Goal: Task Accomplishment & Management: Complete application form

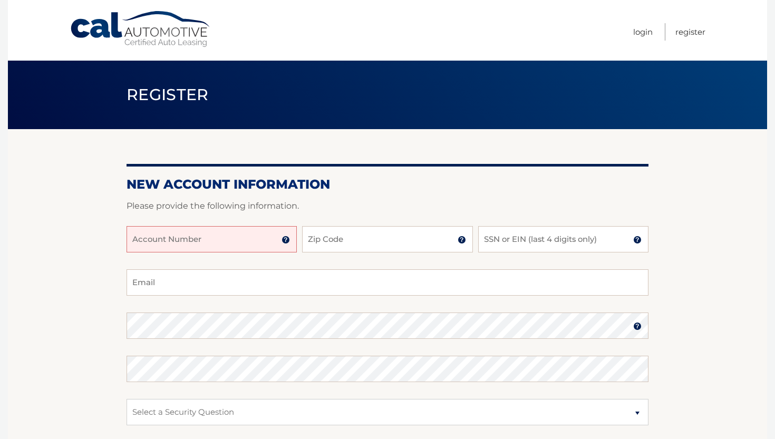
click at [250, 243] on input "Account Number" at bounding box center [212, 239] width 170 height 26
click at [288, 241] on img at bounding box center [286, 240] width 8 height 8
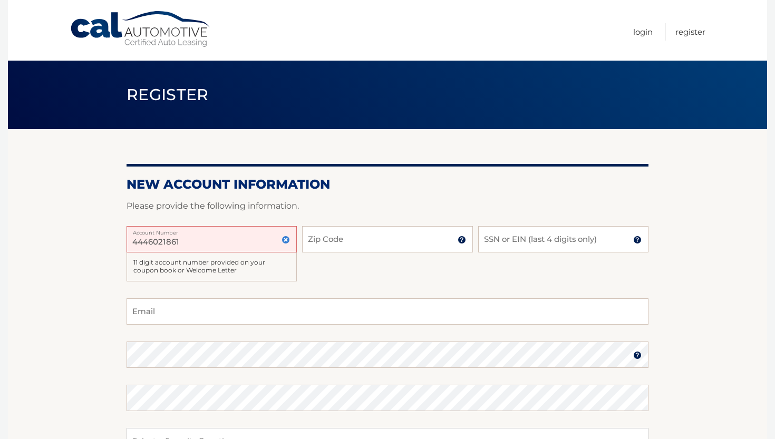
click at [237, 229] on label "Account Number" at bounding box center [212, 230] width 170 height 8
click at [237, 229] on input "4446021861" at bounding box center [212, 239] width 170 height 26
click at [226, 238] on input "4446021861" at bounding box center [212, 239] width 170 height 26
click at [149, 240] on input "4446021861" at bounding box center [212, 239] width 170 height 26
type input "44456021861"
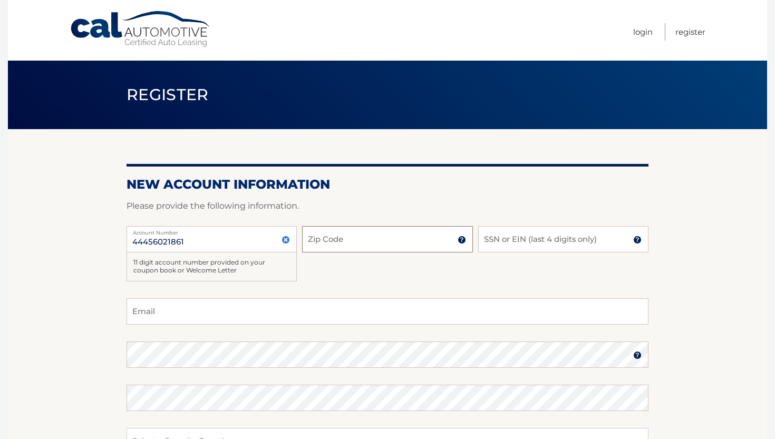
click at [348, 243] on input "Zip Code" at bounding box center [387, 239] width 170 height 26
type input "14227"
click at [586, 229] on input "SSN or EIN (last 4 digits only)" at bounding box center [563, 239] width 170 height 26
type input "2"
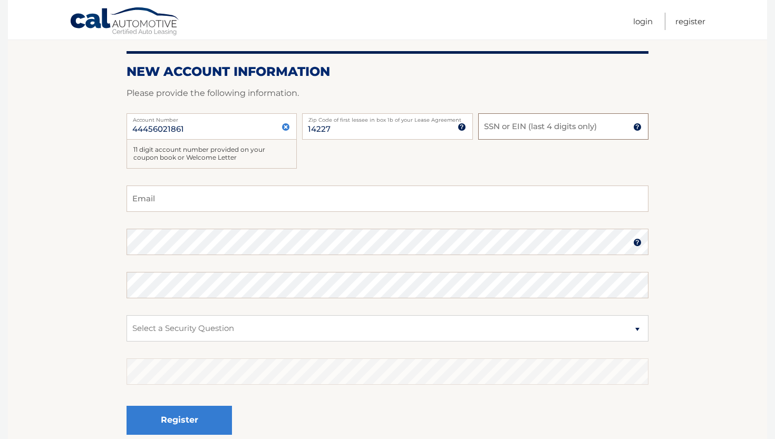
scroll to position [115, 0]
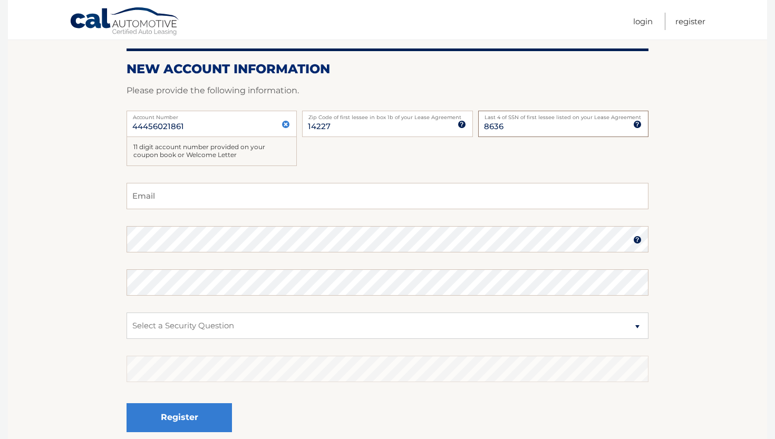
type input "8636"
type input "sarahalihamideh@gmail.com"
click at [636, 242] on img at bounding box center [637, 240] width 8 height 8
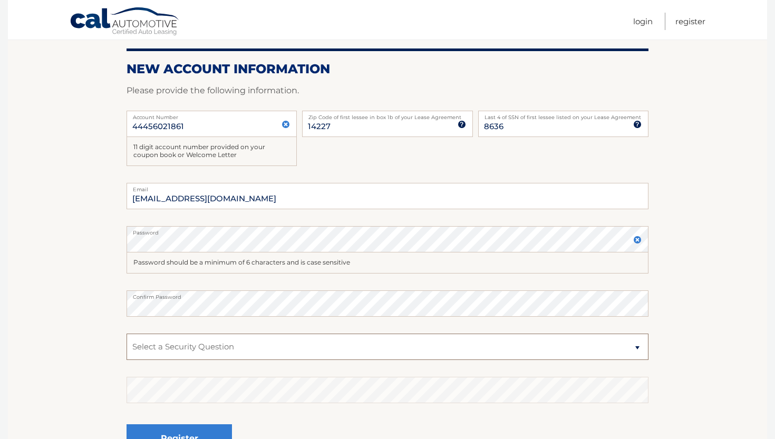
select select "1"
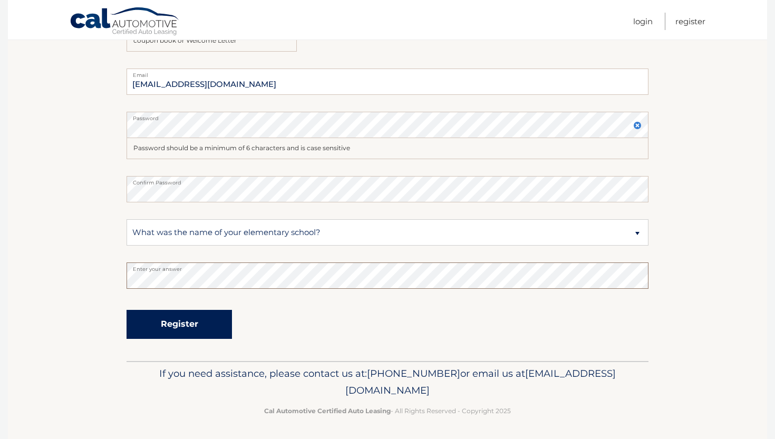
scroll to position [229, 0]
click at [182, 316] on button "Register" at bounding box center [179, 325] width 105 height 29
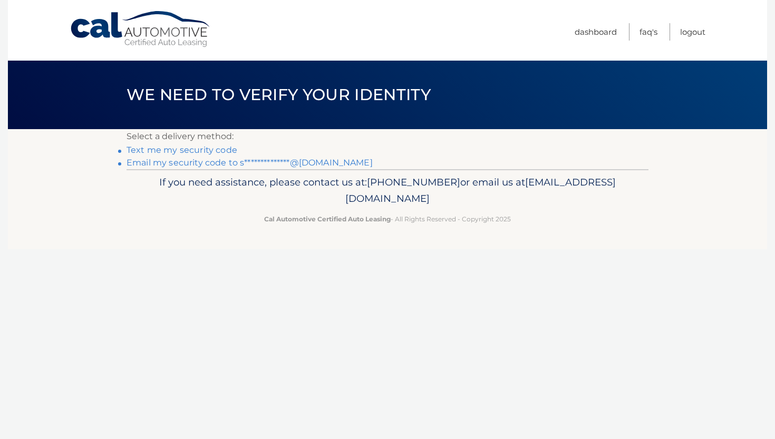
click at [217, 152] on link "Text me my security code" at bounding box center [182, 150] width 111 height 10
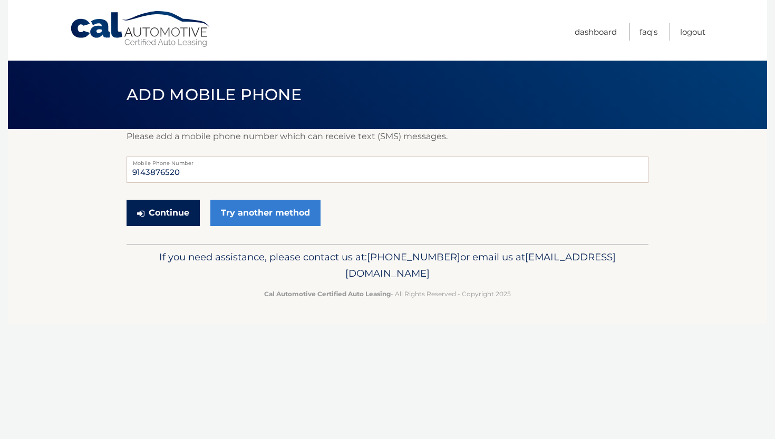
click at [175, 212] on button "Continue" at bounding box center [163, 213] width 73 height 26
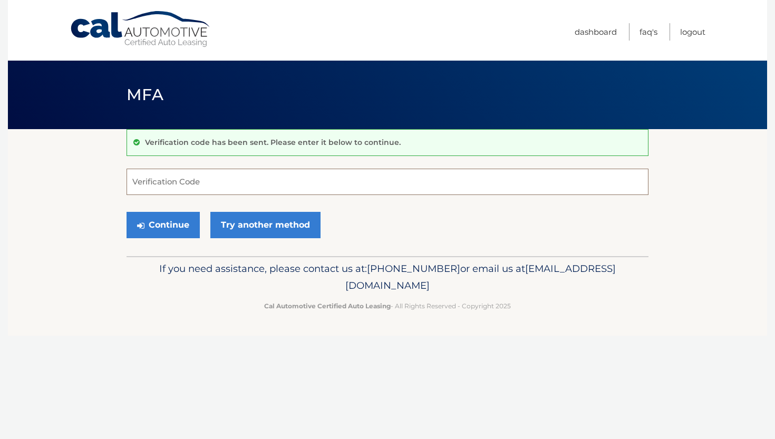
click at [195, 184] on input "Verification Code" at bounding box center [388, 182] width 522 height 26
type input "897693"
click at [163, 225] on button "Continue" at bounding box center [163, 225] width 73 height 26
click at [170, 225] on button "Continue" at bounding box center [163, 225] width 73 height 26
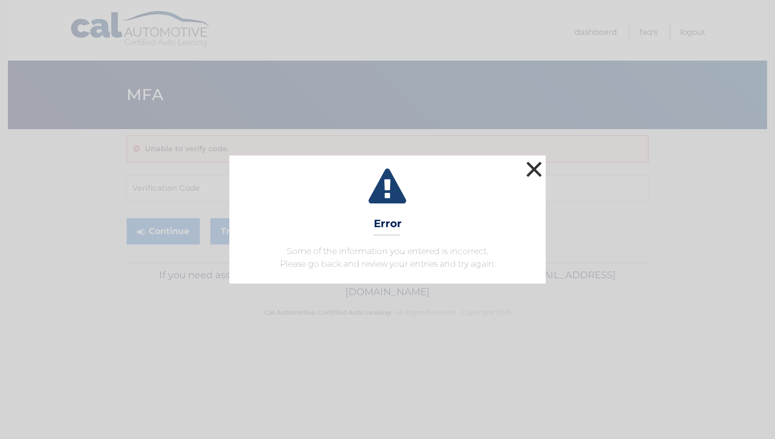
click at [535, 170] on button "×" at bounding box center [534, 169] width 21 height 21
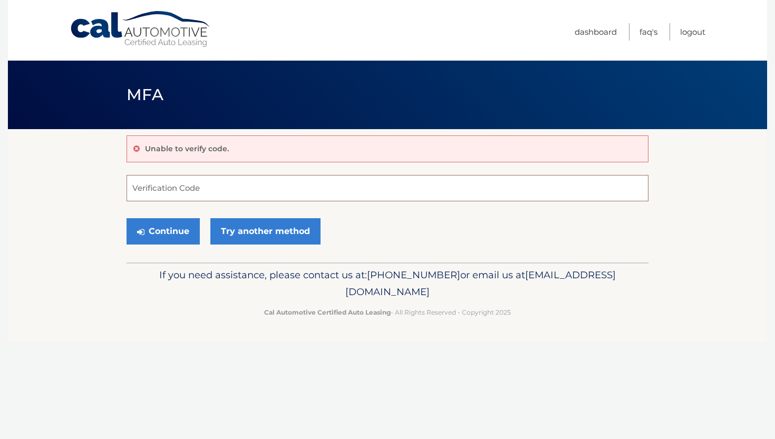
click at [382, 186] on input "Verification Code" at bounding box center [388, 188] width 522 height 26
drag, startPoint x: 397, startPoint y: 28, endPoint x: 506, endPoint y: 278, distance: 272.3
click at [506, 278] on p "If you need assistance, please contact us at: 609-807-3200 or email us at Custo…" at bounding box center [387, 284] width 508 height 34
click at [218, 187] on input "Verification Code" at bounding box center [388, 188] width 522 height 26
click at [286, 235] on link "Try another method" at bounding box center [265, 231] width 110 height 26
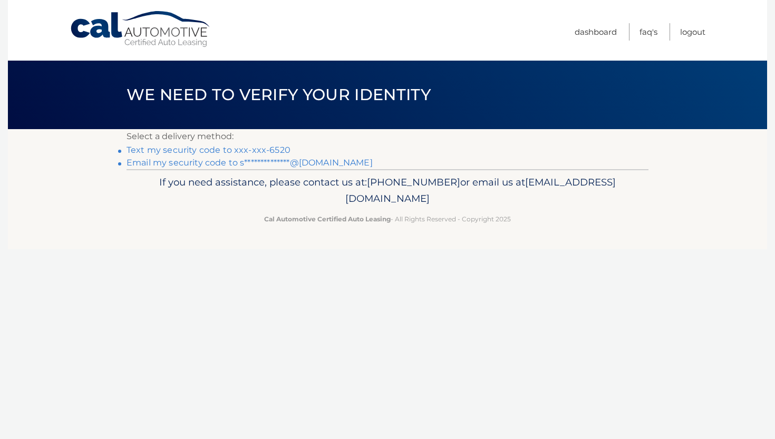
click at [267, 149] on link "Text my security code to xxx-xxx-6520" at bounding box center [209, 150] width 164 height 10
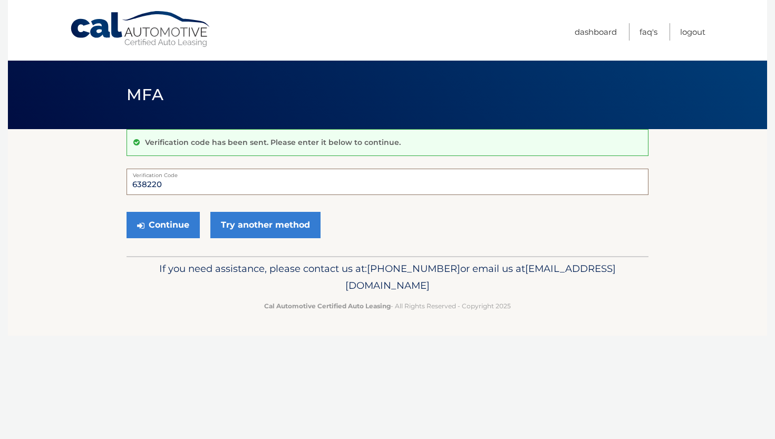
type input "638220"
click at [163, 225] on button "Continue" at bounding box center [163, 225] width 73 height 26
click at [172, 234] on button "Continue" at bounding box center [163, 225] width 73 height 26
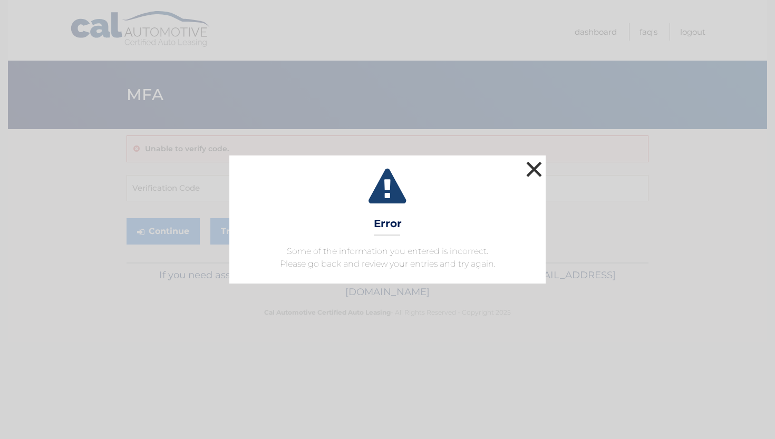
click at [534, 167] on button "×" at bounding box center [534, 169] width 21 height 21
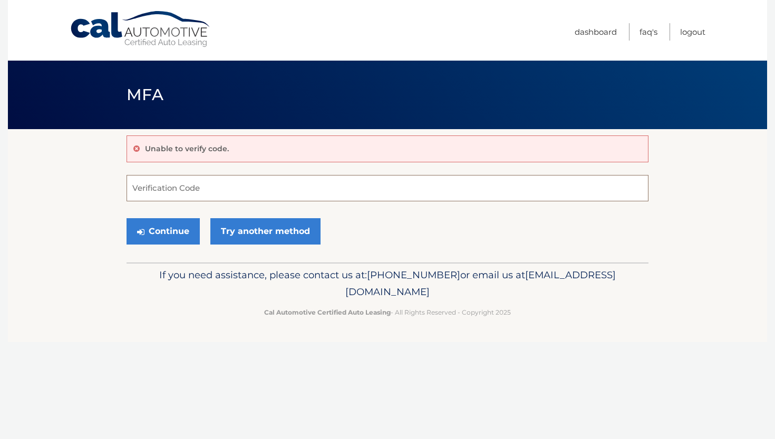
click at [479, 189] on input "Verification Code" at bounding box center [388, 188] width 522 height 26
type input "638220"
click at [174, 230] on button "Continue" at bounding box center [163, 231] width 73 height 26
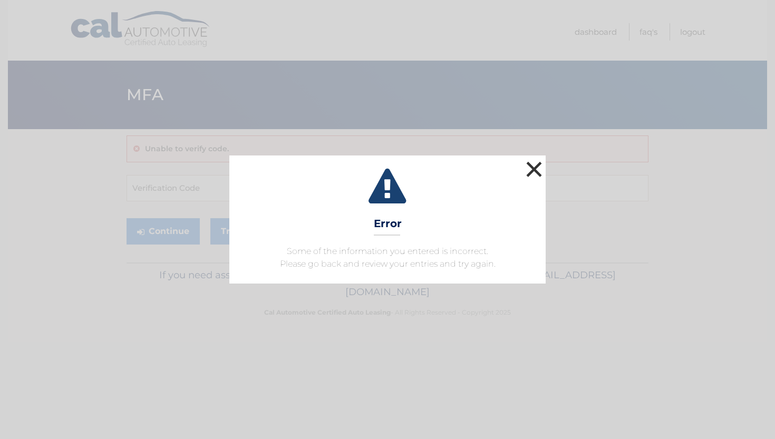
click at [535, 170] on button "×" at bounding box center [534, 169] width 21 height 21
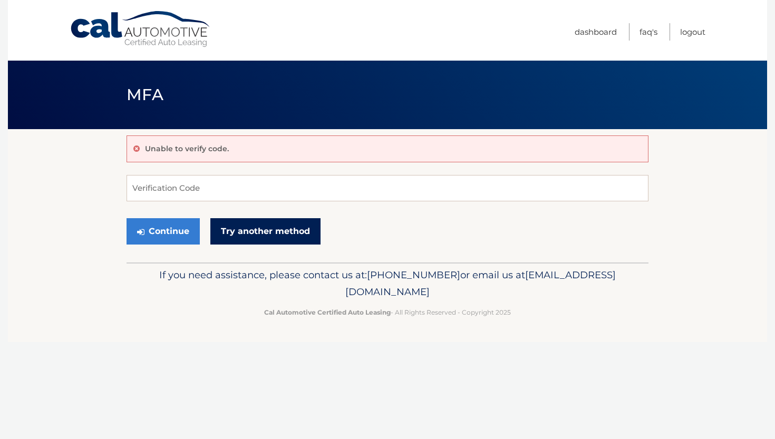
click at [245, 226] on link "Try another method" at bounding box center [265, 231] width 110 height 26
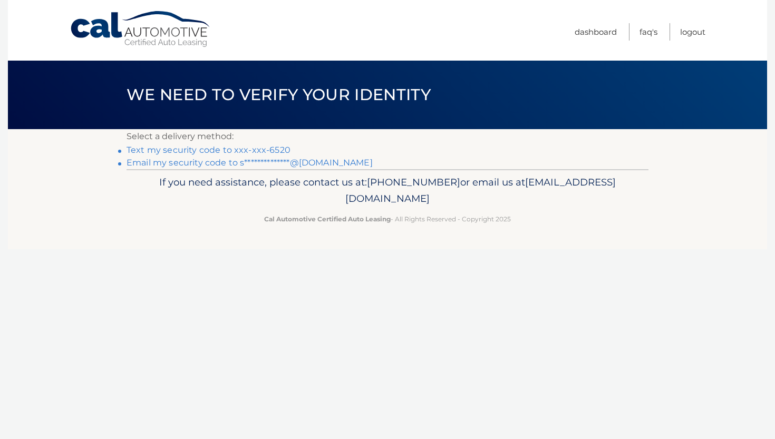
click at [199, 163] on link "**********" at bounding box center [250, 163] width 246 height 10
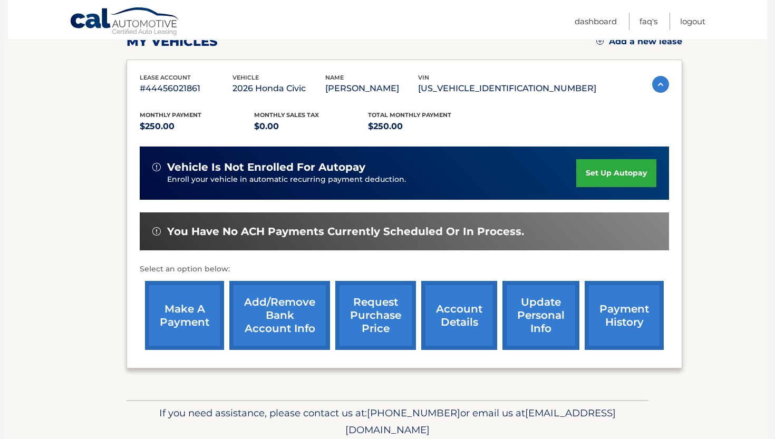
scroll to position [162, 0]
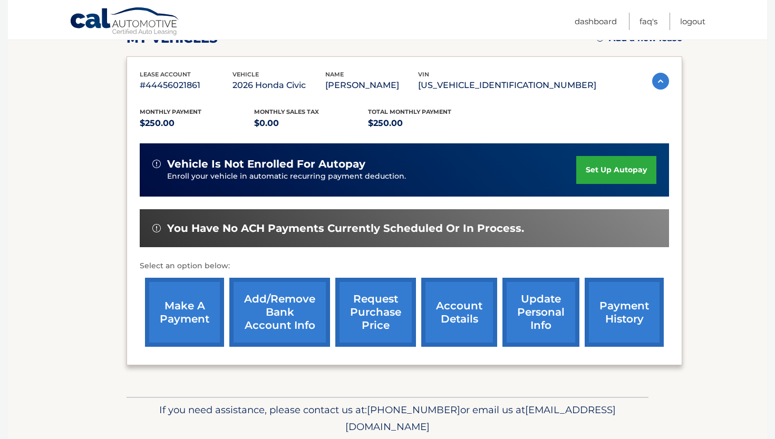
click at [600, 173] on link "set up autopay" at bounding box center [616, 170] width 80 height 28
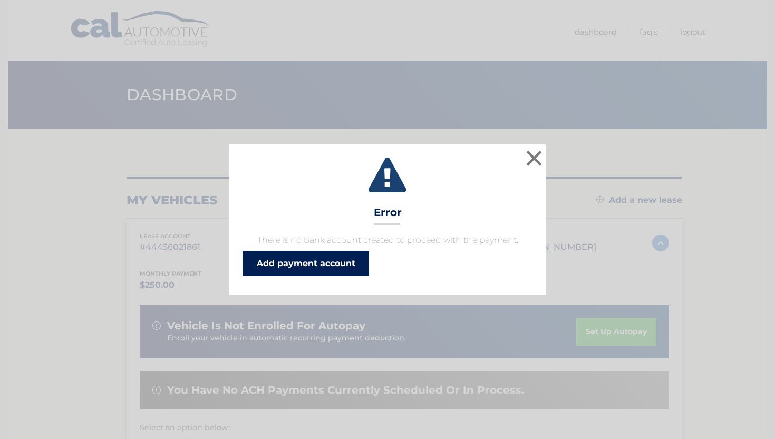
click at [343, 271] on link "Add payment account" at bounding box center [306, 263] width 127 height 25
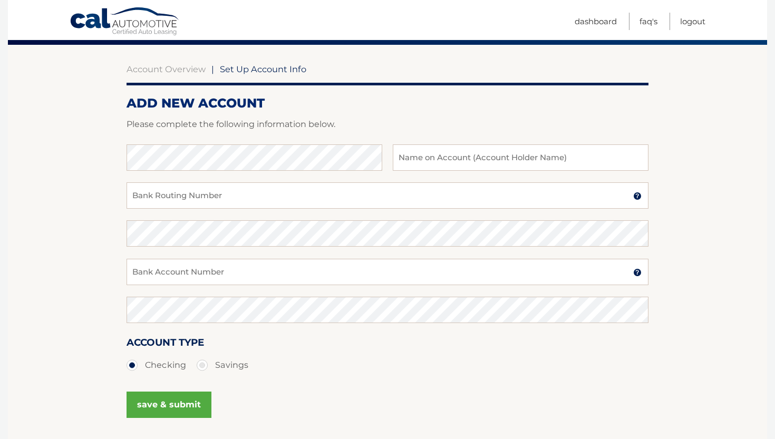
scroll to position [83, 0]
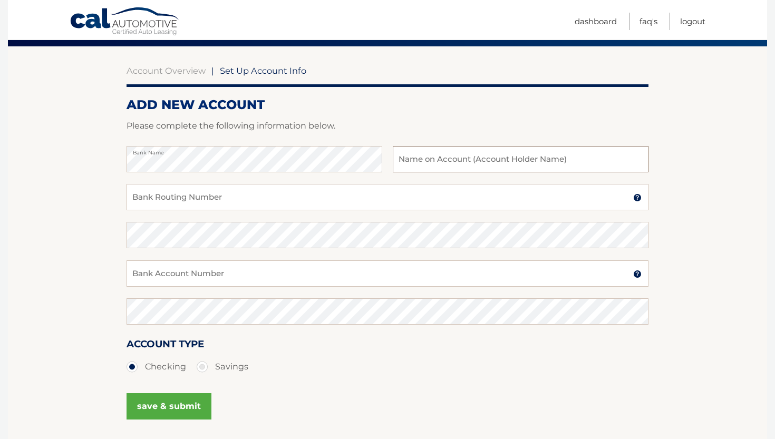
click at [431, 154] on input "text" at bounding box center [521, 159] width 256 height 26
type input "[PERSON_NAME]"
drag, startPoint x: 418, startPoint y: 175, endPoint x: 396, endPoint y: 188, distance: 25.5
click at [396, 188] on input "Bank Routing Number" at bounding box center [388, 197] width 522 height 26
click at [257, 284] on input "Bank Account Number" at bounding box center [388, 274] width 522 height 26
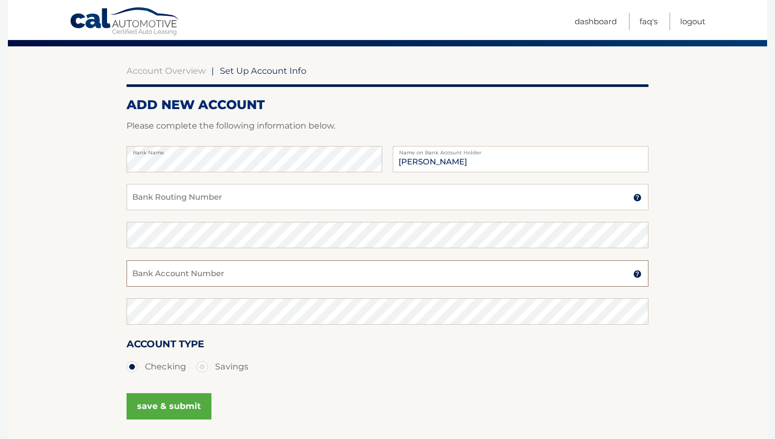
paste input "483101132957"
type input "483101132957"
click at [288, 206] on input "Bank Routing Number" at bounding box center [388, 197] width 522 height 26
paste input "021000322"
type input "021000322"
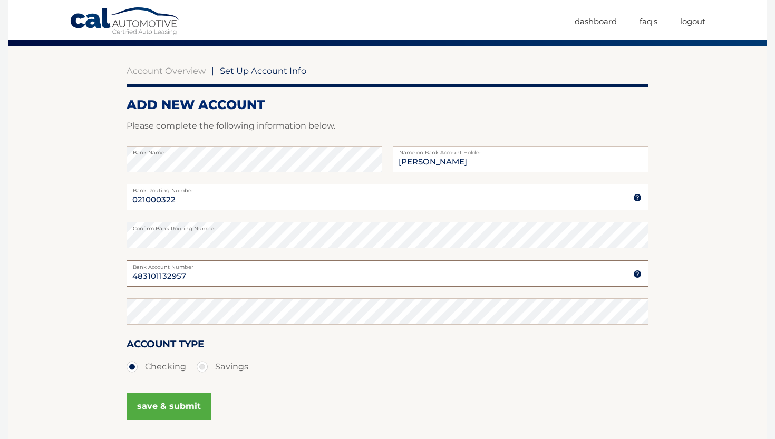
click at [208, 279] on input "483101132957" at bounding box center [388, 274] width 522 height 26
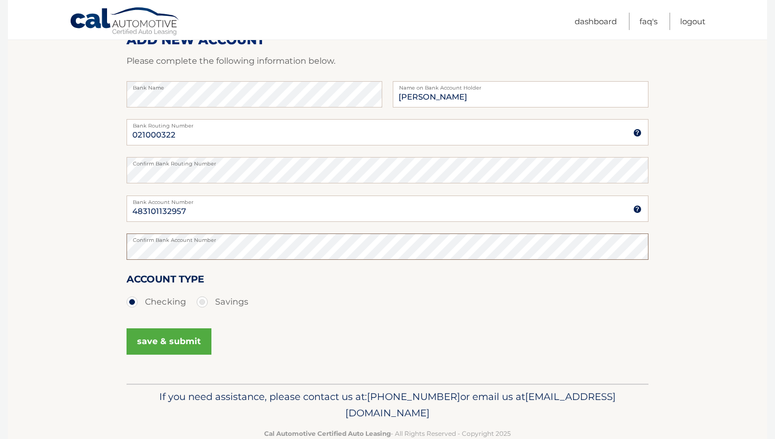
scroll to position [168, 0]
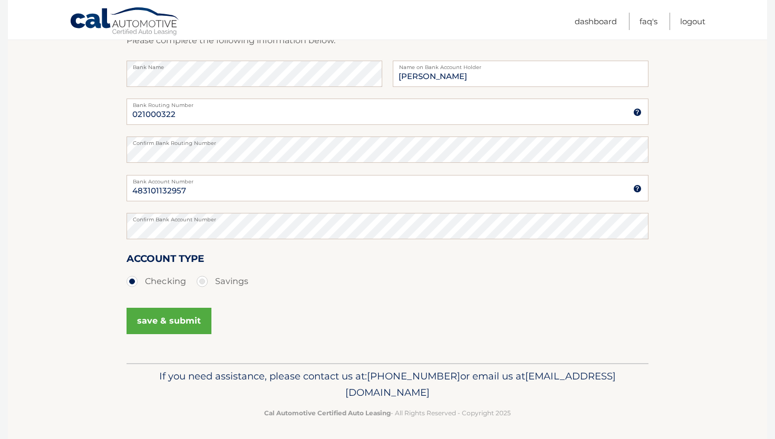
click at [162, 327] on button "save & submit" at bounding box center [169, 321] width 85 height 26
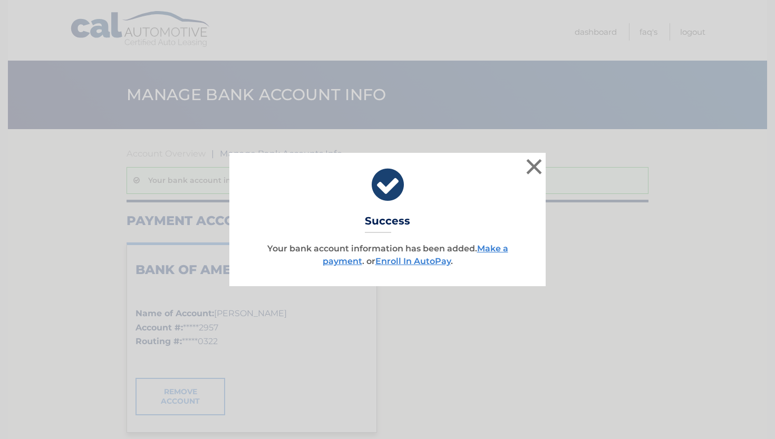
click at [420, 269] on div "× Success Your bank account information has been added. Make a payment . or Enr…" at bounding box center [387, 219] width 316 height 133
click at [429, 264] on link "Enroll In AutoPay" at bounding box center [412, 261] width 75 height 10
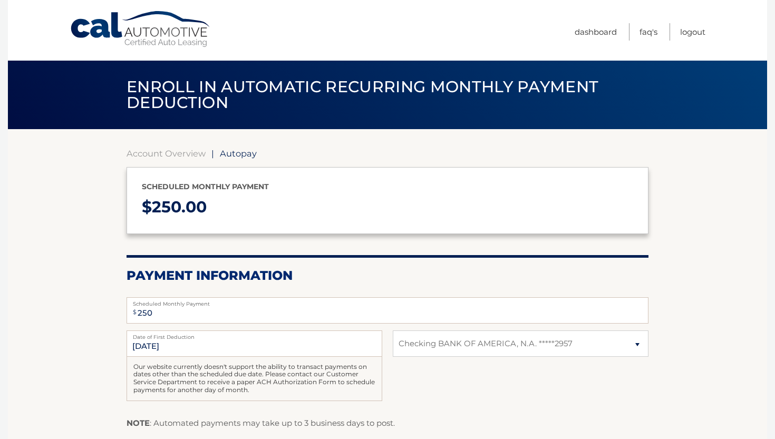
select select "MjFjYTA4NGQtMDA0MS00MzQ1LTlmZDEtYmEwYjhjNDUxNDMz"
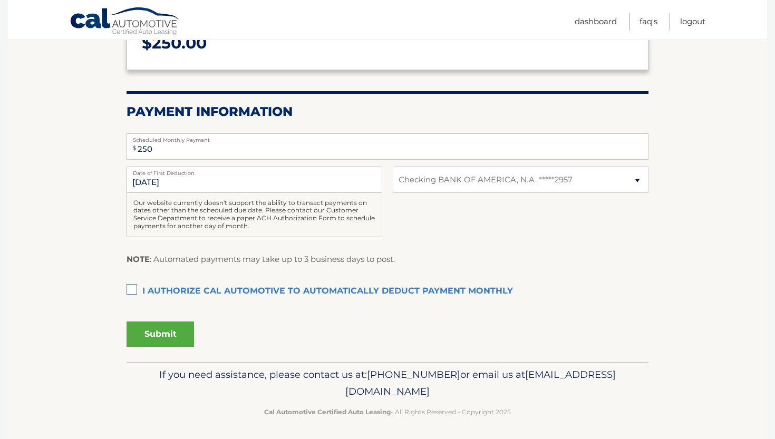
scroll to position [163, 0]
click at [130, 287] on label "I authorize cal automotive to automatically deduct payment monthly This checkbo…" at bounding box center [388, 292] width 522 height 21
click at [0, 0] on input "I authorize cal automotive to automatically deduct payment monthly This checkbo…" at bounding box center [0, 0] width 0 height 0
click at [220, 184] on input "[DATE]" at bounding box center [255, 180] width 256 height 26
click at [166, 174] on label "Date of First Deduction" at bounding box center [255, 171] width 256 height 8
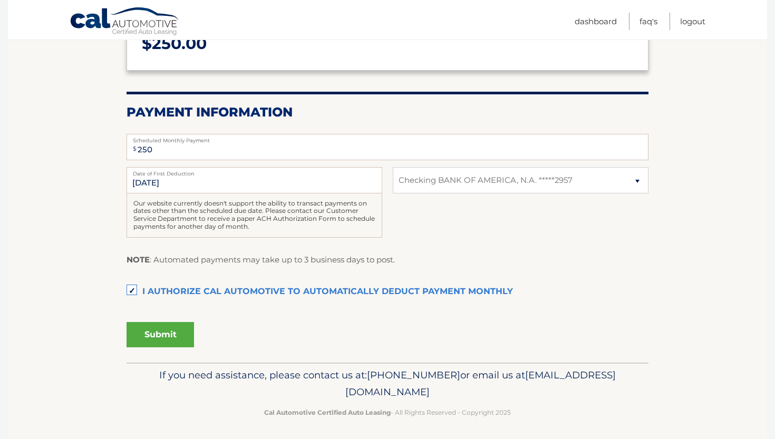
click at [166, 174] on input "[DATE]" at bounding box center [255, 180] width 256 height 26
click at [151, 176] on label "Date of First Deduction" at bounding box center [255, 171] width 256 height 8
click at [151, 176] on input "[DATE]" at bounding box center [255, 180] width 256 height 26
click at [166, 184] on input "[DATE]" at bounding box center [255, 180] width 256 height 26
click at [174, 153] on input "250" at bounding box center [388, 147] width 522 height 26
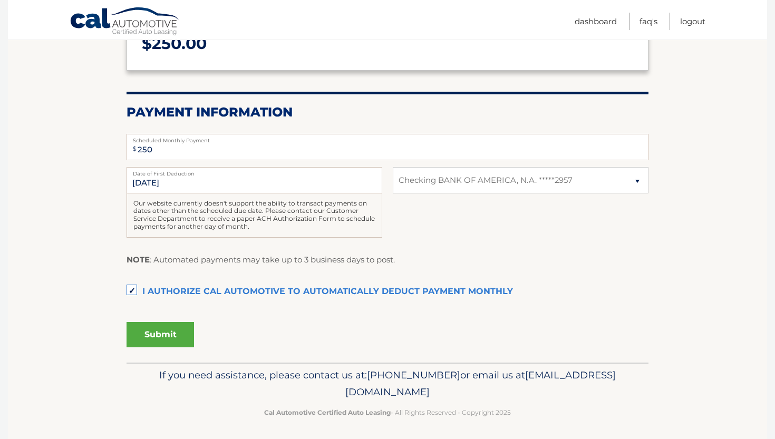
click at [92, 176] on section "Account Overview | Autopay Scheduled monthly payment $ 250.00 Payment Informati…" at bounding box center [387, 164] width 759 height 397
drag, startPoint x: 291, startPoint y: 9, endPoint x: 475, endPoint y: 254, distance: 306.2
click at [475, 254] on div "NOTE : Automated payments may take up to 3 business days to post." at bounding box center [388, 264] width 522 height 22
click at [176, 327] on button "Submit" at bounding box center [161, 334] width 68 height 25
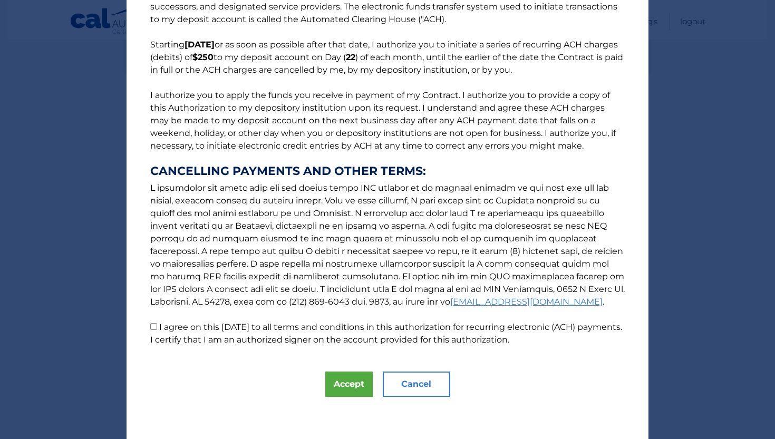
scroll to position [59, 0]
click at [345, 380] on button "Accept" at bounding box center [348, 384] width 47 height 25
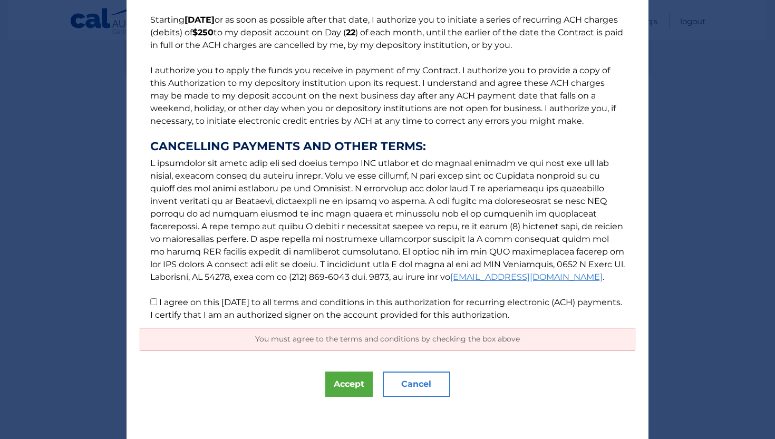
click at [170, 305] on label "I agree on this 10/02/2025 to all terms and conditions in this authorization fo…" at bounding box center [386, 308] width 472 height 23
click at [157, 305] on input "I agree on this 10/02/2025 to all terms and conditions in this authorization fo…" at bounding box center [153, 301] width 7 height 7
checkbox input "true"
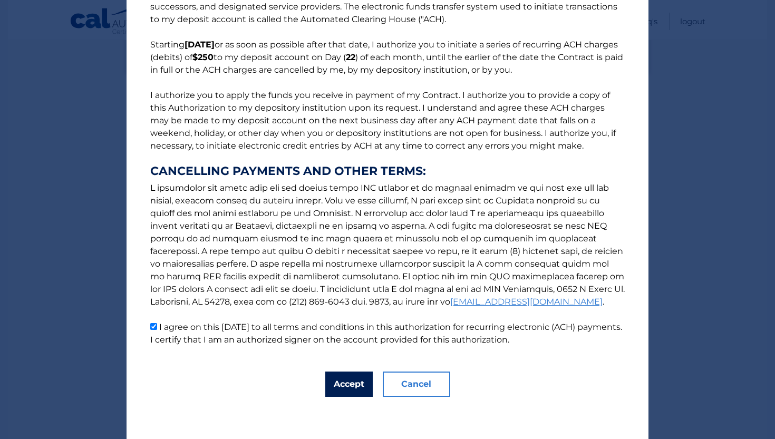
click at [343, 379] on button "Accept" at bounding box center [348, 384] width 47 height 25
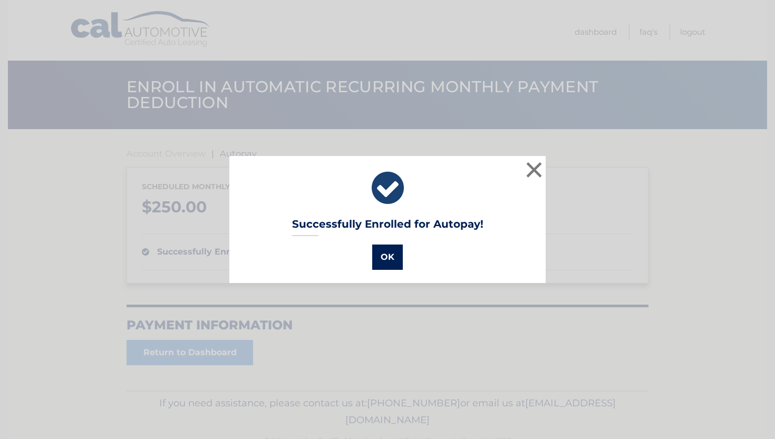
click at [386, 262] on button "OK" at bounding box center [387, 257] width 31 height 25
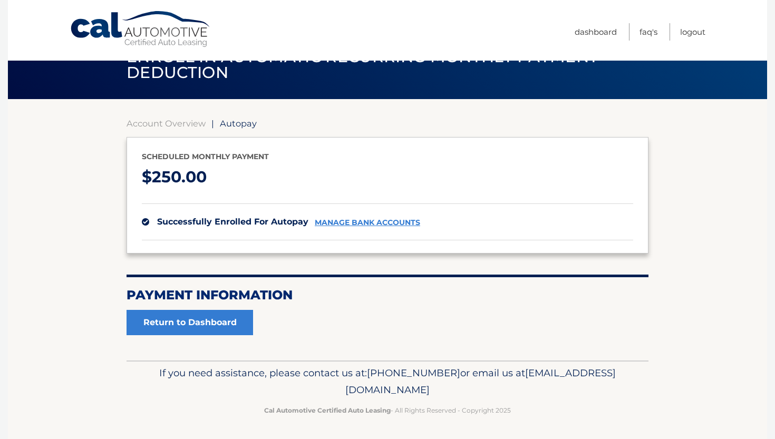
scroll to position [30, 0]
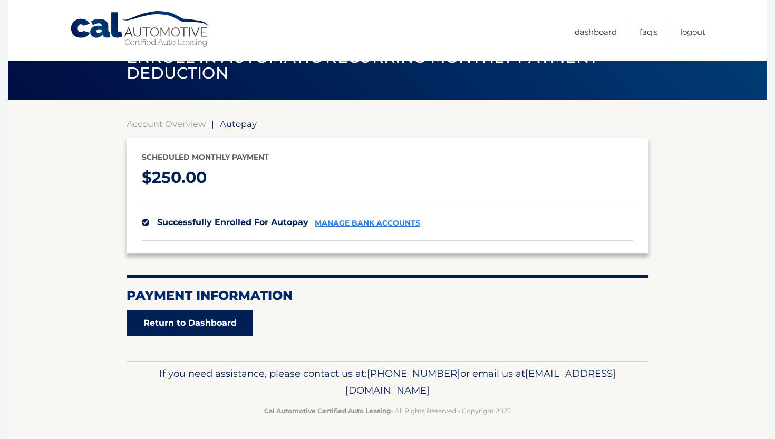
click at [224, 320] on link "Return to Dashboard" at bounding box center [190, 323] width 127 height 25
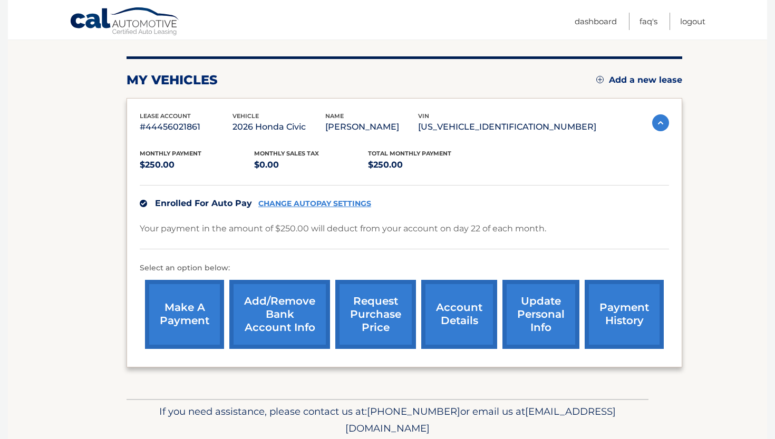
scroll to position [121, 0]
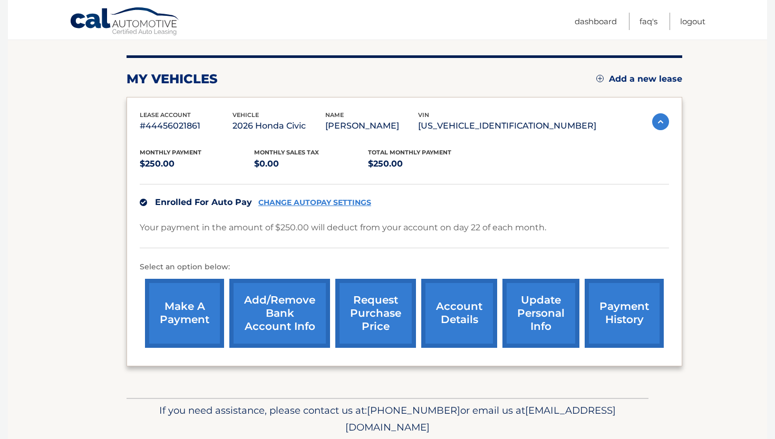
click at [382, 315] on link "request purchase price" at bounding box center [375, 313] width 81 height 69
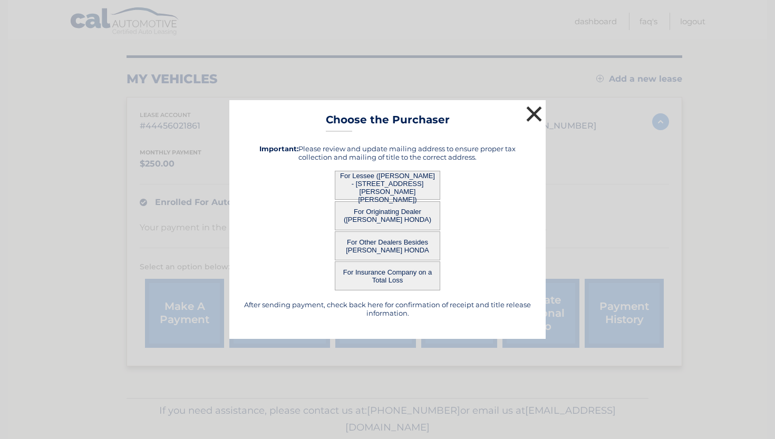
click at [526, 114] on button "×" at bounding box center [534, 113] width 21 height 21
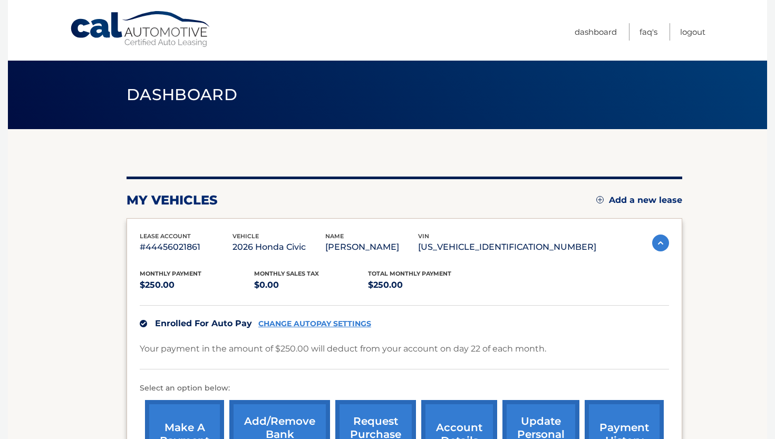
scroll to position [0, 0]
